Goal: Transaction & Acquisition: Download file/media

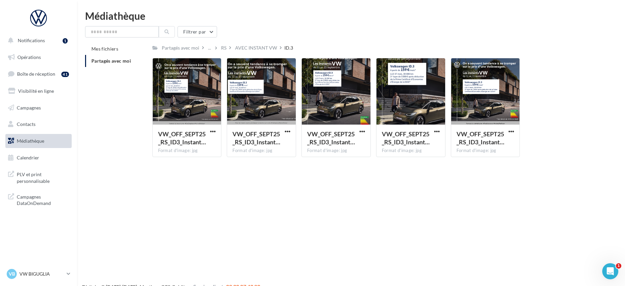
click at [287, 225] on div "Notifications 1 Opérations Boîte de réception 41 Visibilité en ligne Campagnes …" at bounding box center [312, 154] width 625 height 286
click at [226, 208] on div "Notifications 1 Opérations Boîte de réception 41 Visibilité en ligne Campagnes …" at bounding box center [312, 154] width 625 height 286
click at [212, 132] on span "button" at bounding box center [213, 132] width 6 height 6
click at [206, 143] on button "Télécharger" at bounding box center [183, 144] width 67 height 17
click at [437, 131] on span "button" at bounding box center [437, 132] width 6 height 6
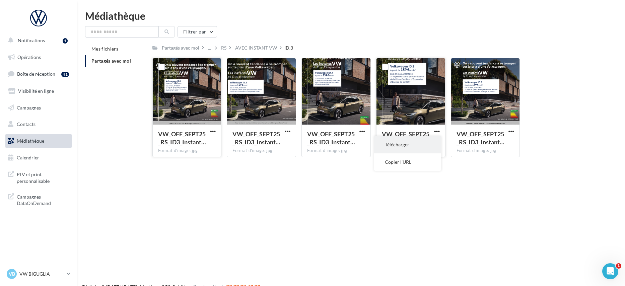
click at [427, 141] on button "Télécharger" at bounding box center [407, 144] width 67 height 17
click at [245, 48] on div "AVEC INSTANT VW" at bounding box center [256, 48] width 42 height 7
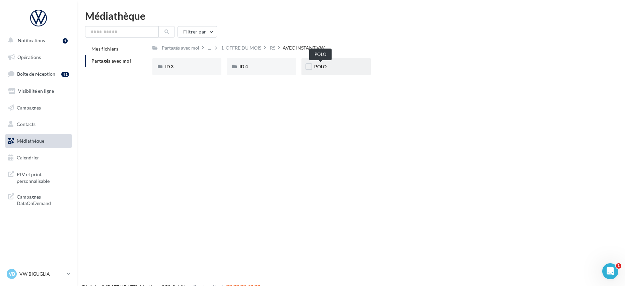
click at [321, 69] on span "POLO" at bounding box center [320, 67] width 12 height 6
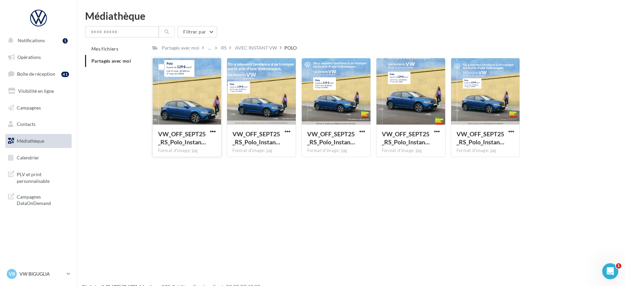
click at [212, 130] on span "button" at bounding box center [213, 132] width 6 height 6
click at [206, 144] on button "Télécharger" at bounding box center [183, 144] width 67 height 17
click at [438, 132] on span "button" at bounding box center [437, 132] width 6 height 6
click at [451, 190] on div "Notifications 1 Opérations Boîte de réception 41 Visibilité en ligne Campagnes …" at bounding box center [312, 154] width 625 height 286
click at [482, 130] on span "button" at bounding box center [512, 132] width 6 height 6
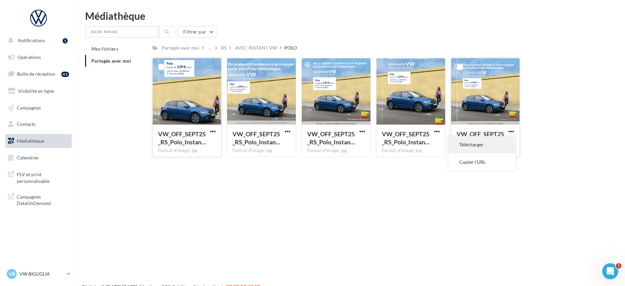
click at [482, 145] on button "Télécharger" at bounding box center [482, 144] width 67 height 17
